Goal: Task Accomplishment & Management: Manage account settings

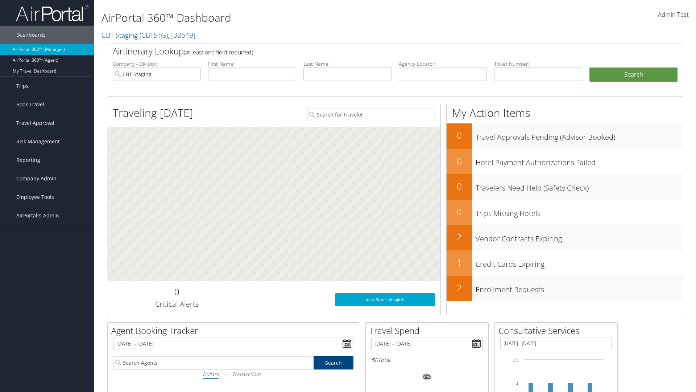
click at [47, 178] on span "Company Admin" at bounding box center [36, 178] width 40 height 18
click at [0, 0] on link "People" at bounding box center [0, 0] width 0 height 0
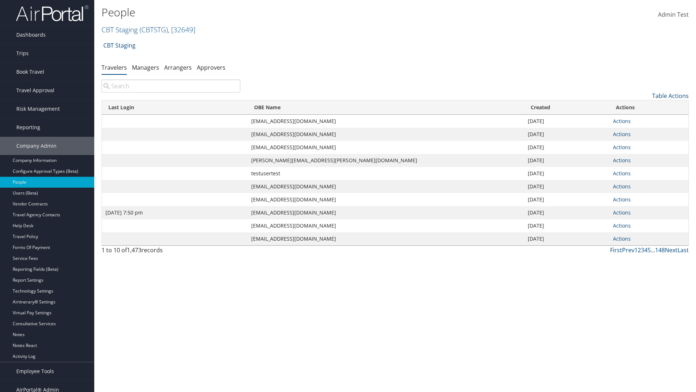
click at [171, 86] on input "search" at bounding box center [171, 85] width 139 height 13
type input "[DATE] 7:50 pm"
